Goal: Navigation & Orientation: Find specific page/section

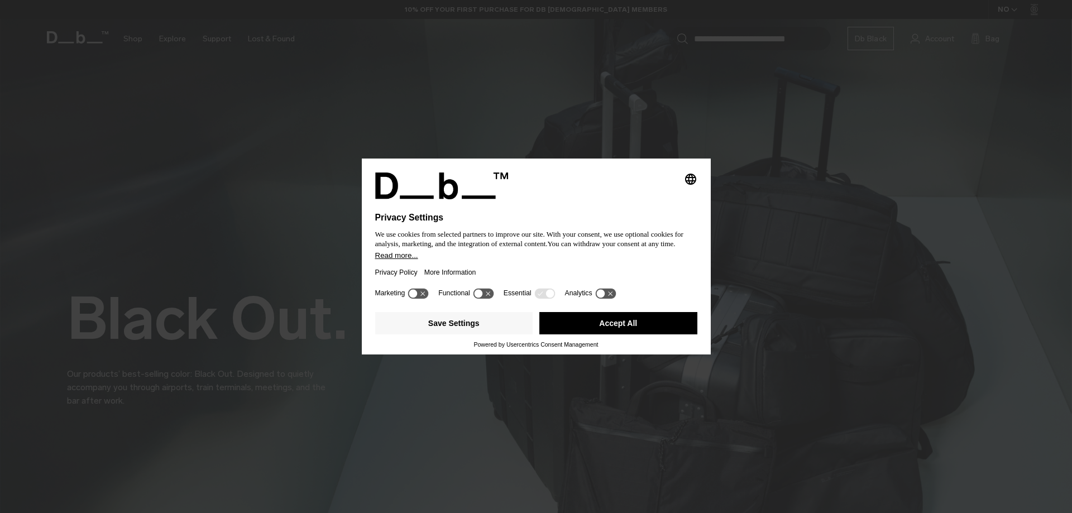
click at [669, 323] on button "Accept All" at bounding box center [618, 323] width 158 height 22
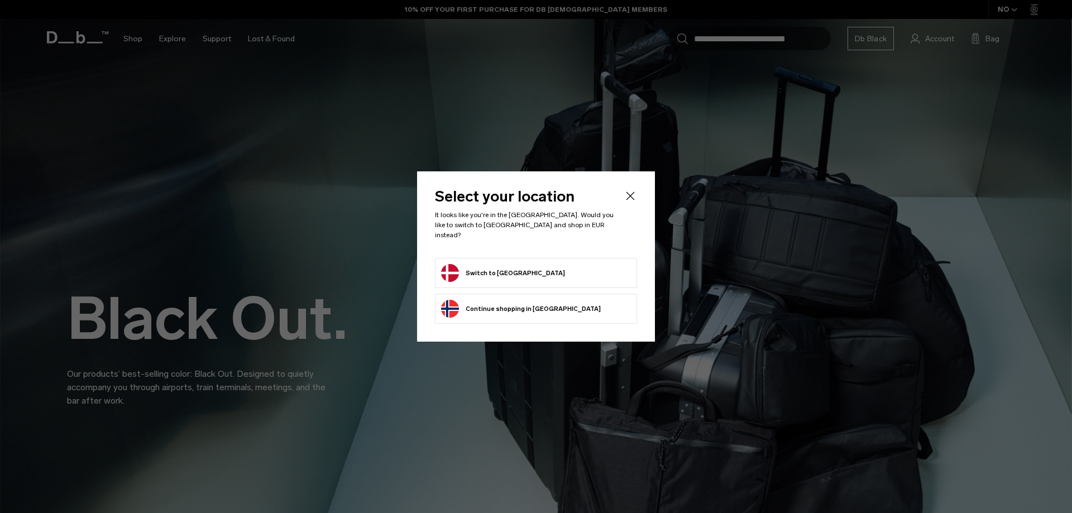
click at [477, 264] on button "Switch to Denmark" at bounding box center [503, 273] width 124 height 18
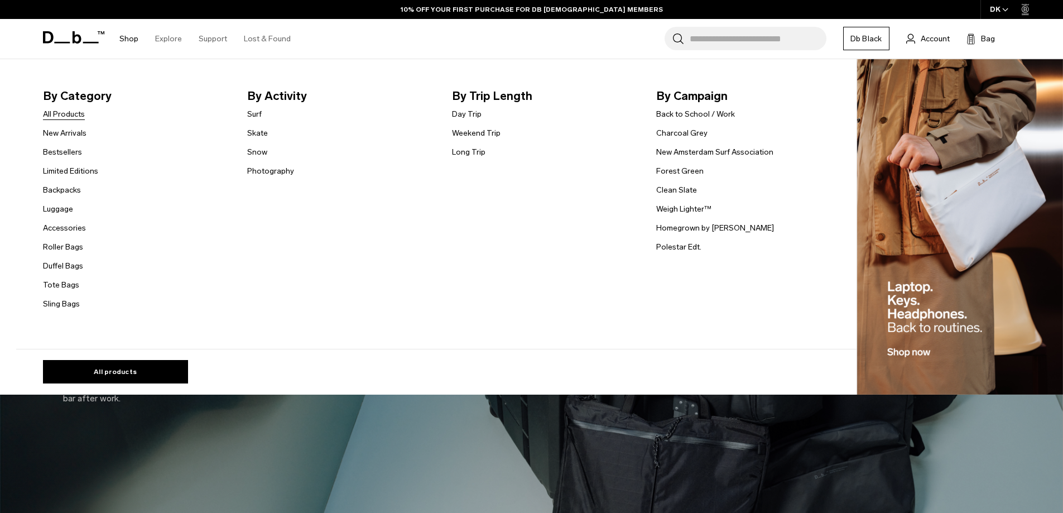
click at [78, 109] on link "All Products" at bounding box center [64, 114] width 42 height 12
